Goal: Check status: Check status

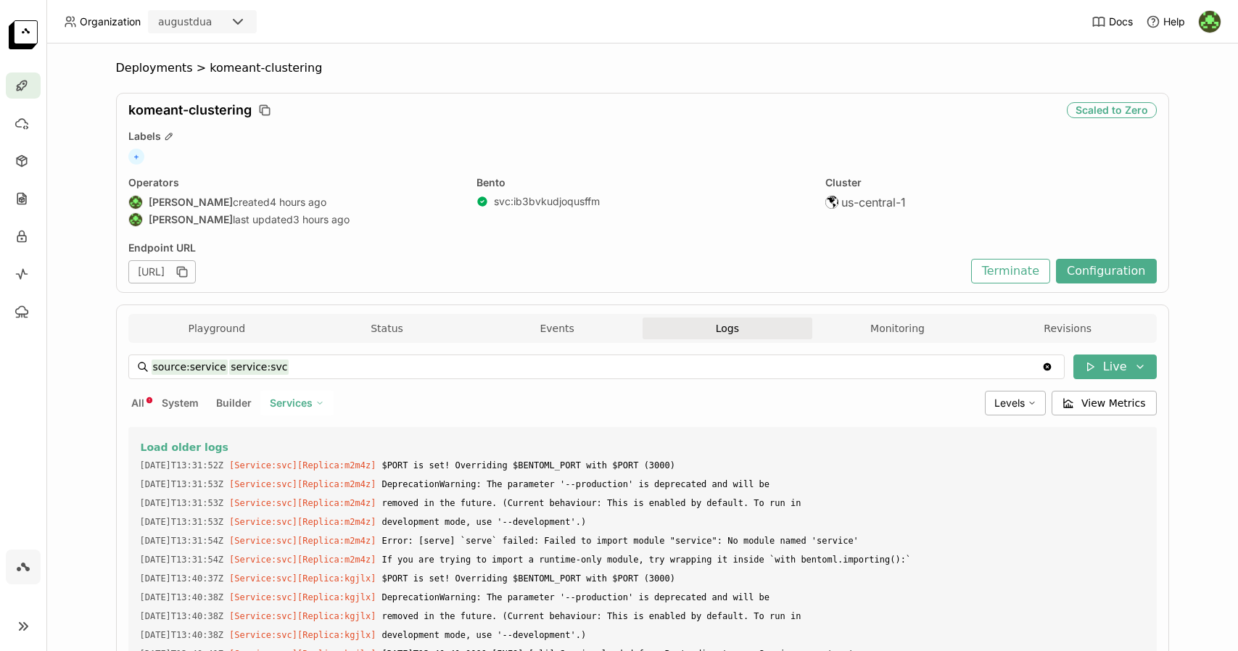
click at [436, 355] on div "source:service service:svc source:service service:svc Clear value Live All Syst…" at bounding box center [642, 609] width 1029 height 508
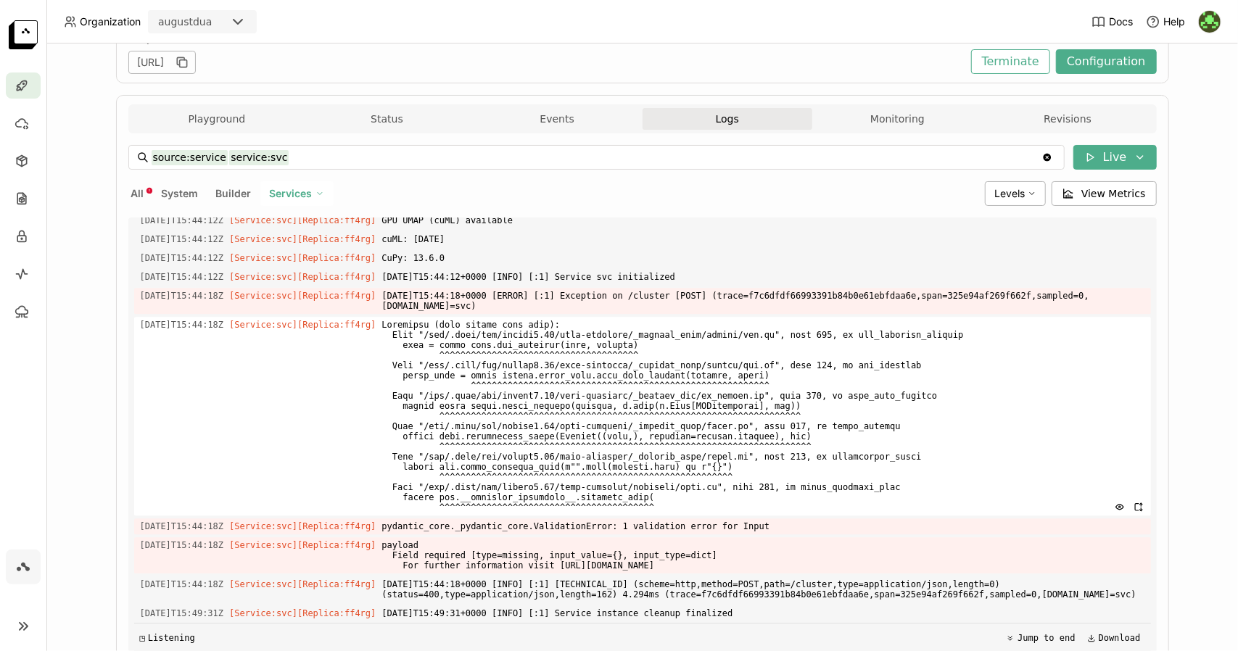
scroll to position [270, 0]
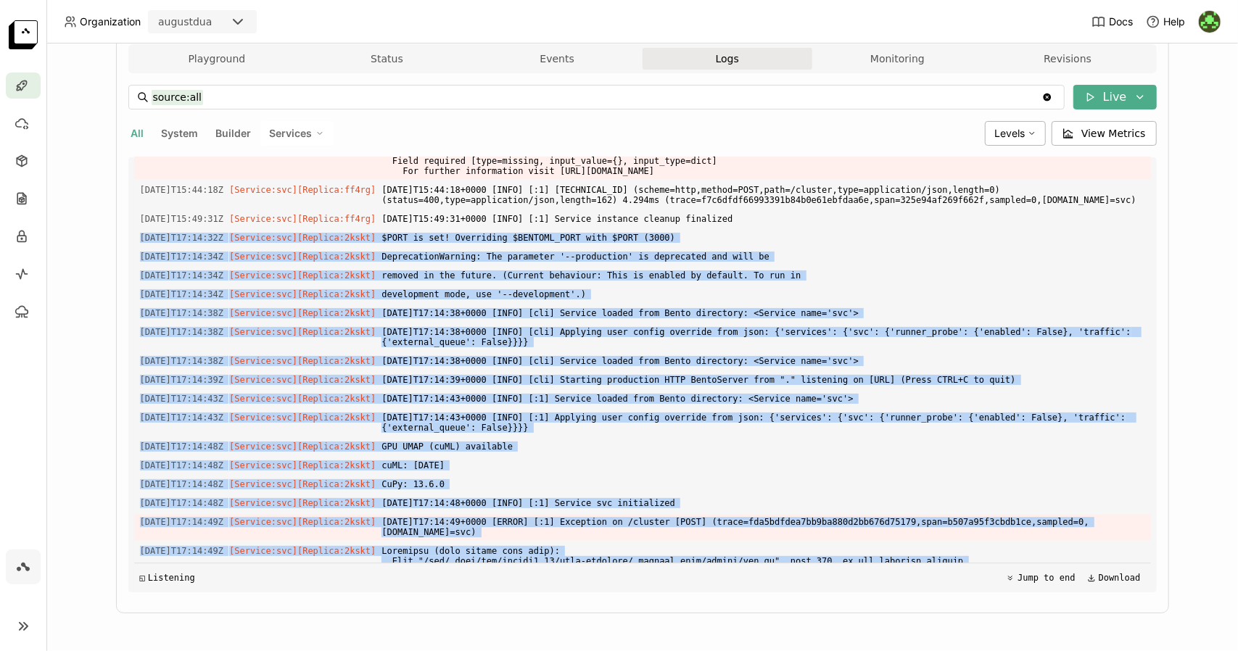
scroll to position [3030, 0]
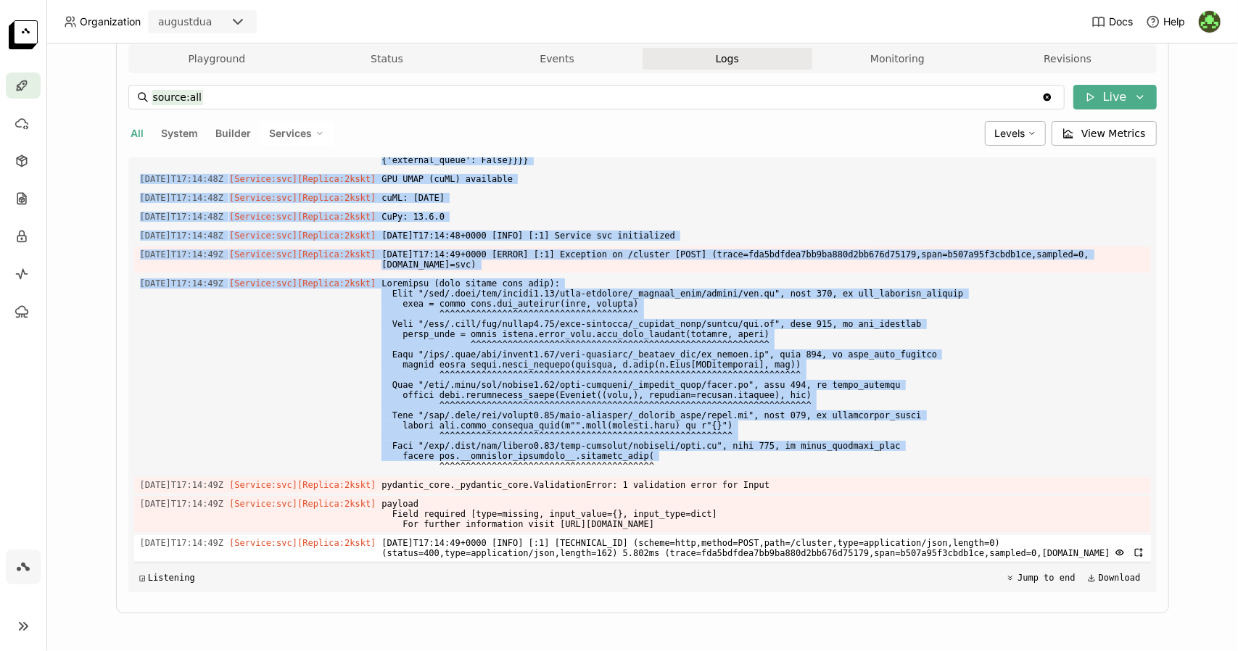
drag, startPoint x: 131, startPoint y: 282, endPoint x: 1084, endPoint y: 553, distance: 991.6
click at [1084, 553] on div "Load older logs 2025-08-27T13:40:15Z [Builder] [ svc:ib3bvkudjoqusffm ] time=20…" at bounding box center [642, 374] width 1017 height 435
copy div "2025-08-27T17:14:32Z [Service:svc] [Replica: 2kskt ] $PORT is set! Overriding $…"
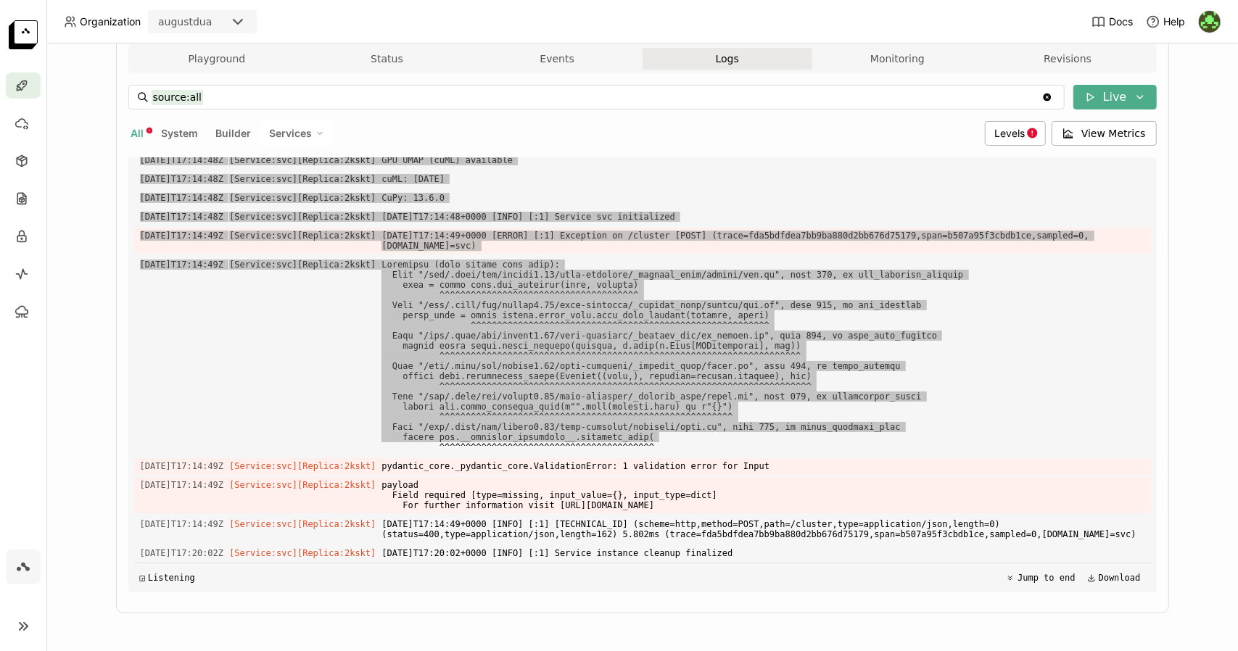
scroll to position [3049, 0]
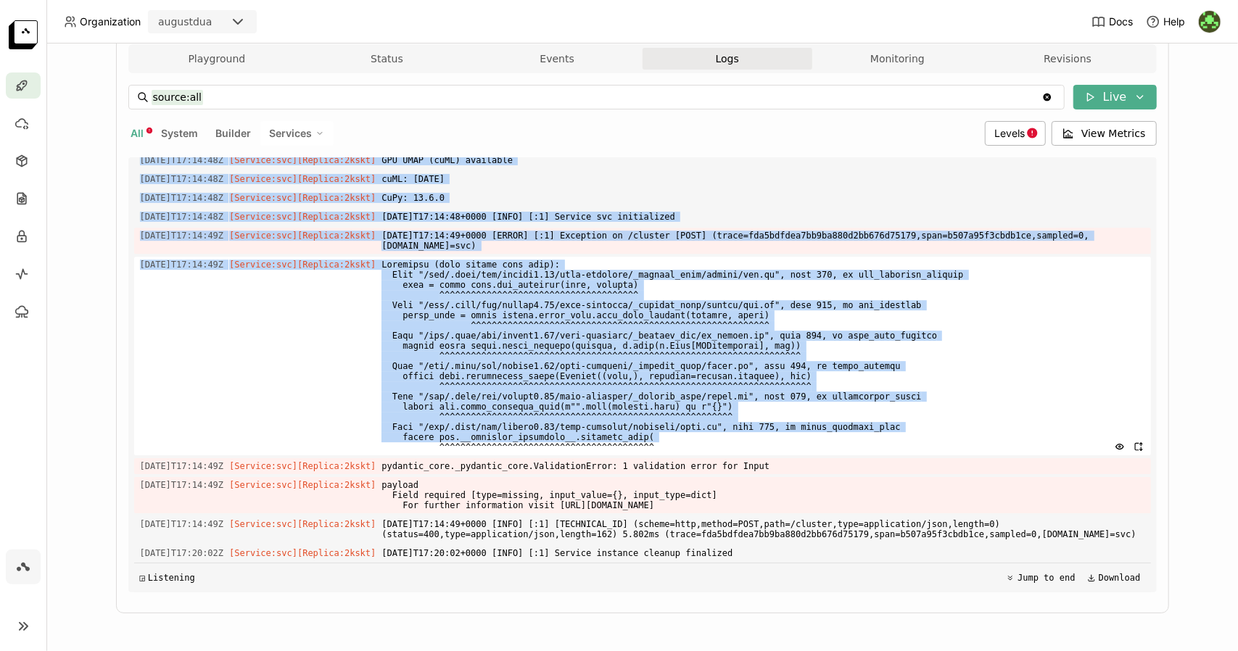
click at [368, 390] on div "2025-08-27T17:14:49Z [Service:svc] [Replica: 2kskt ]" at bounding box center [642, 356] width 1017 height 199
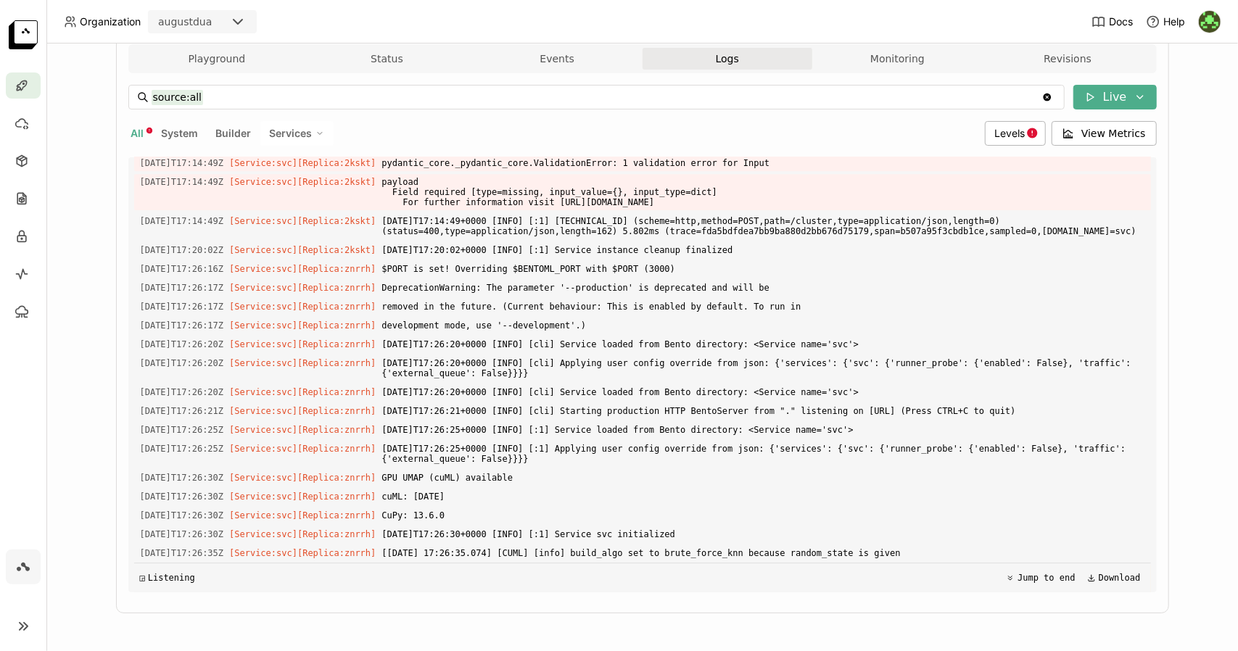
scroll to position [3032, 0]
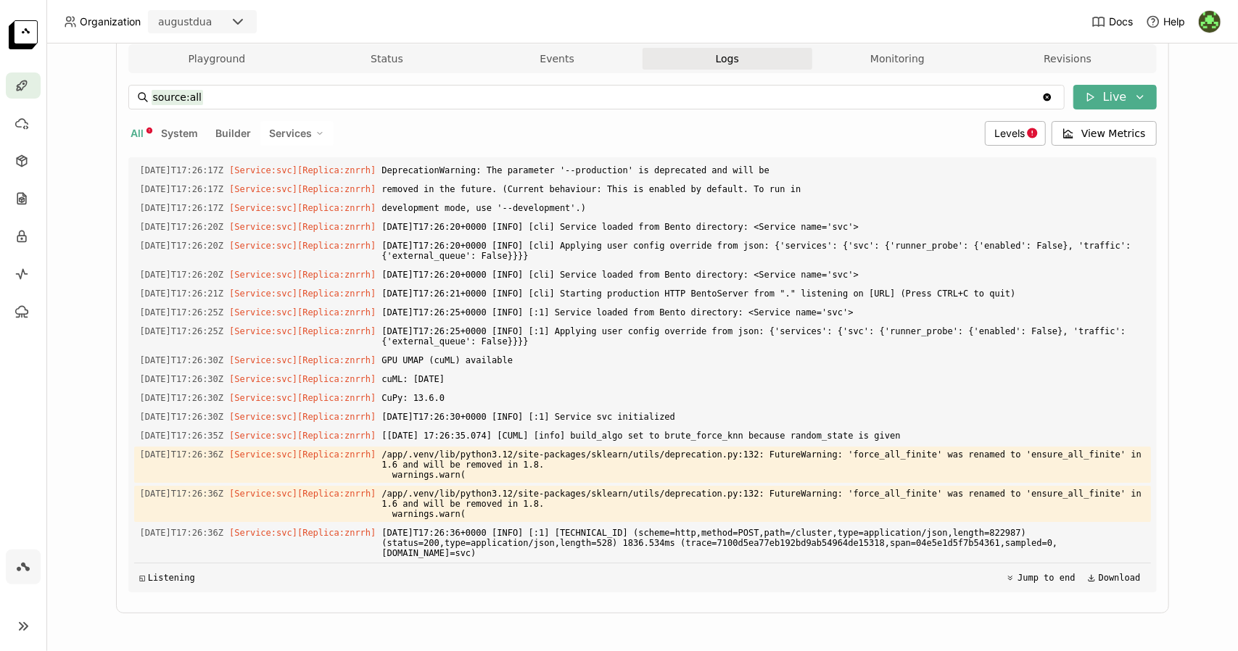
click at [712, 374] on div "Load older logs 2025-08-27T13:45:25Z [Service:svc] [Replica: kgjlx ] 2025-08-27…" at bounding box center [642, 374] width 1017 height 435
click at [925, 546] on span "2025-08-27T17:26:36+0000 [INFO] [:1] 10.1.19.39:41322 (scheme=http,method=POST,…" at bounding box center [763, 543] width 763 height 36
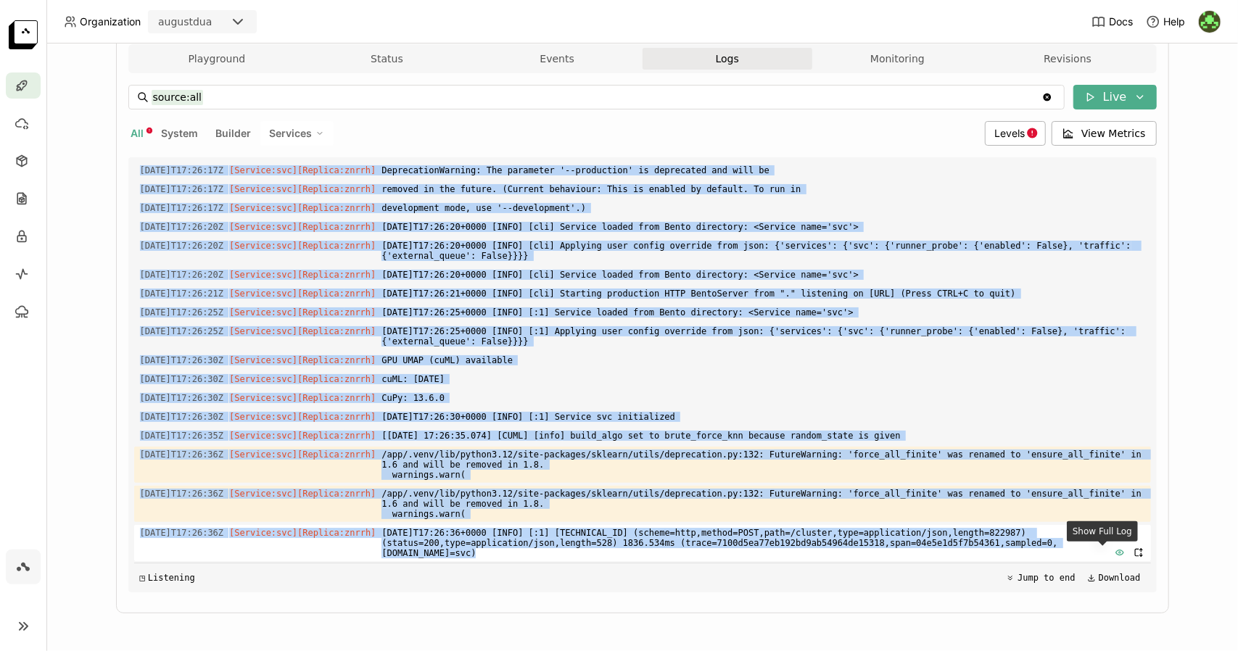
drag, startPoint x: 133, startPoint y: 363, endPoint x: 1098, endPoint y: 553, distance: 983.8
click at [1098, 553] on div "Load older logs 2025-08-27T13:45:25Z [Service:svc] [Replica: kgjlx ] 2025-08-27…" at bounding box center [642, 374] width 1017 height 435
copy div "2025-08-27T17:14:49Z [Service:svc] [Replica: 2kskt ] 2025-08-27T17:14:49+0000 […"
